Goal: Transaction & Acquisition: Subscribe to service/newsletter

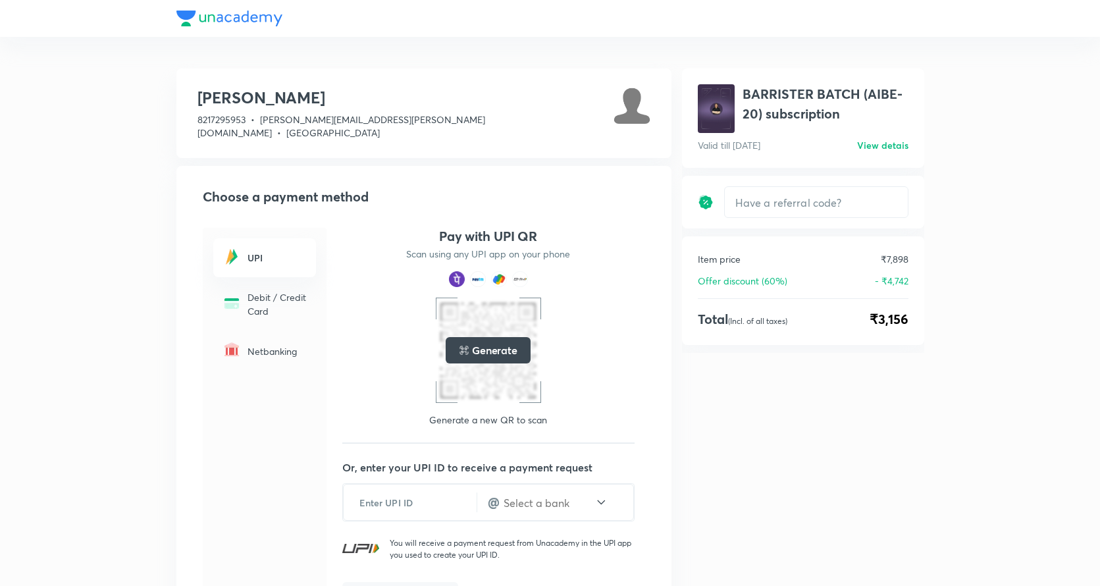
click at [200, 18] on div at bounding box center [550, 18] width 748 height 37
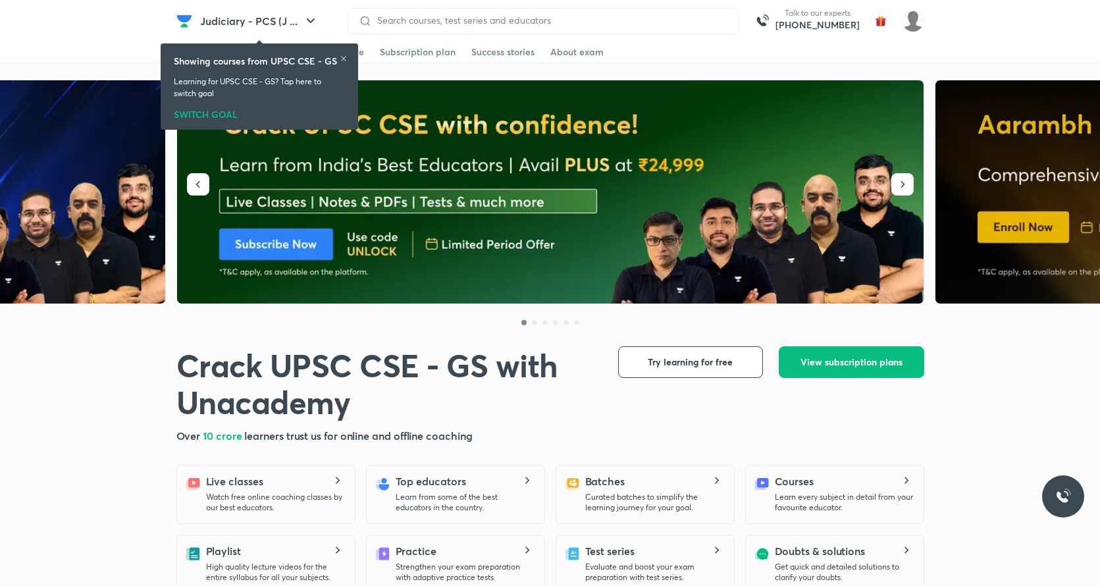
click at [561, 222] on img at bounding box center [551, 192] width 748 height 224
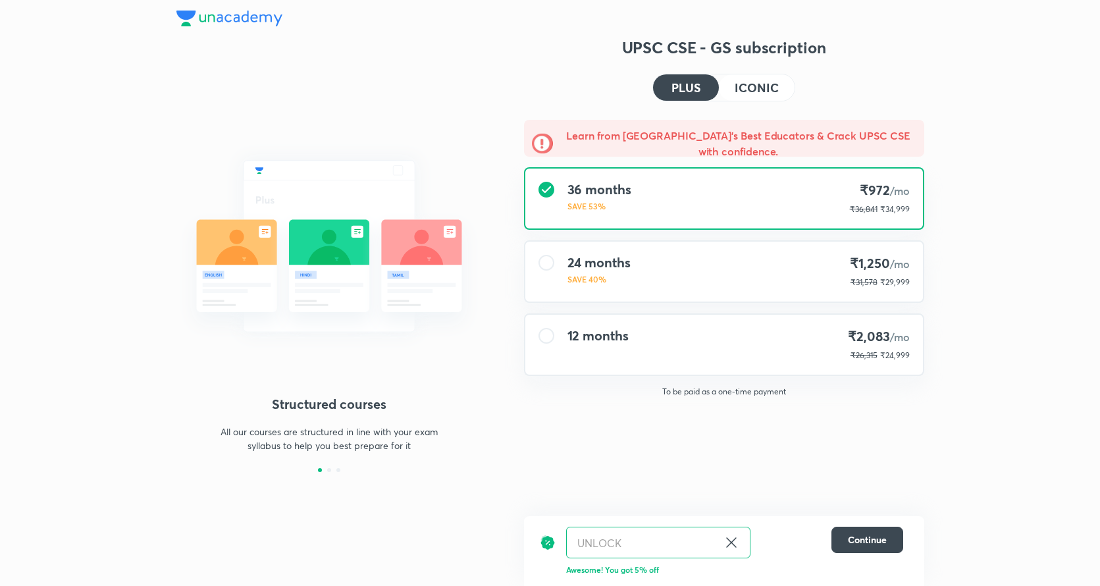
click at [729, 543] on icon at bounding box center [731, 542] width 16 height 16
click at [653, 541] on input "text" at bounding box center [658, 542] width 183 height 31
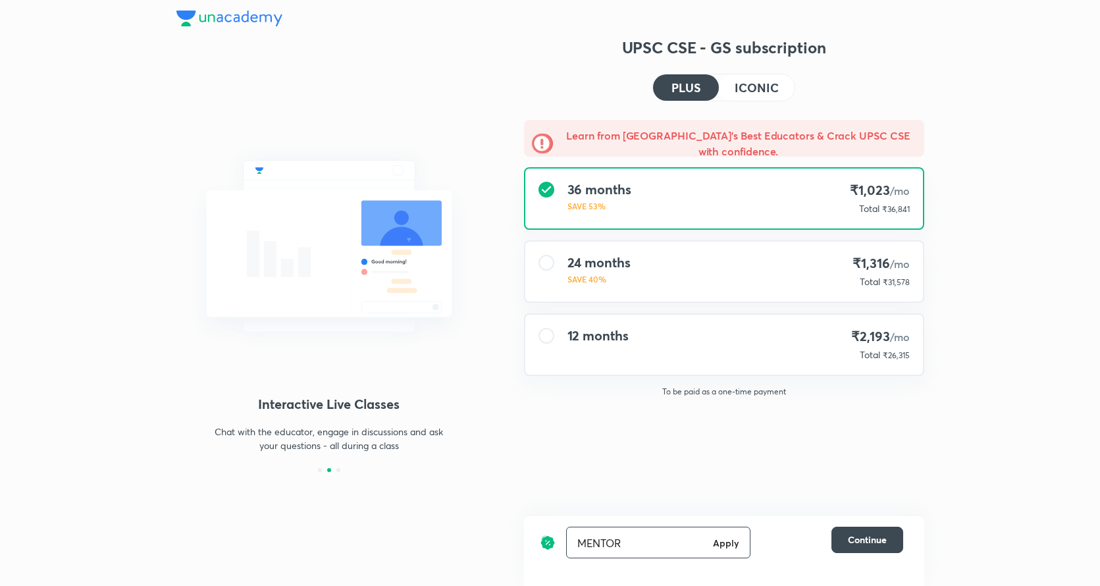
type input "MENTOR"
click at [724, 545] on h6 "Apply" at bounding box center [726, 543] width 26 height 14
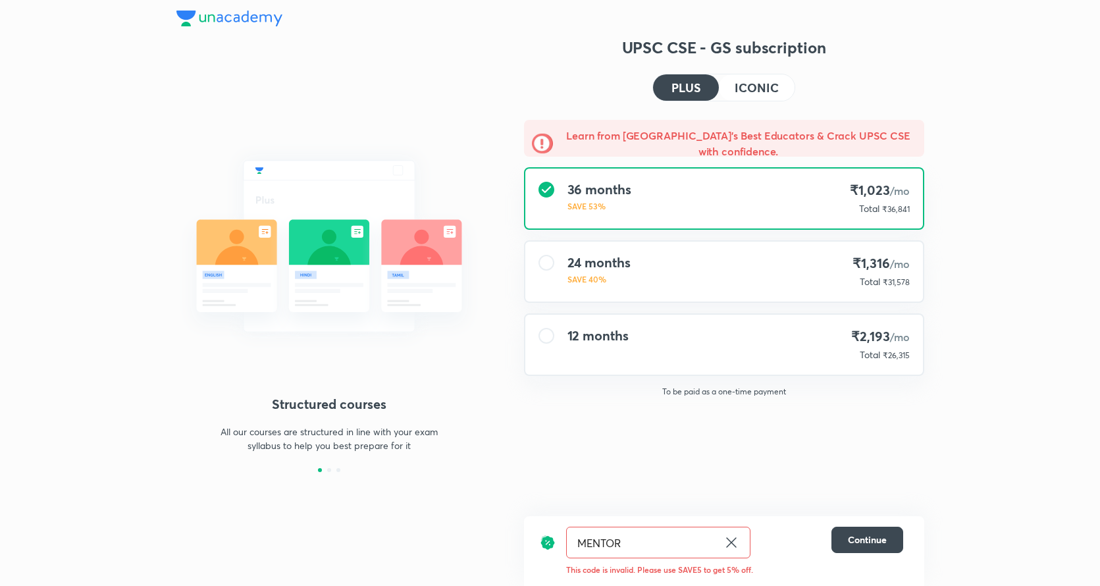
drag, startPoint x: 639, startPoint y: 542, endPoint x: 564, endPoint y: 540, distance: 75.0
click at [564, 540] on div "MENTOR ​ Continue" at bounding box center [721, 543] width 363 height 32
